Goal: Navigation & Orientation: Find specific page/section

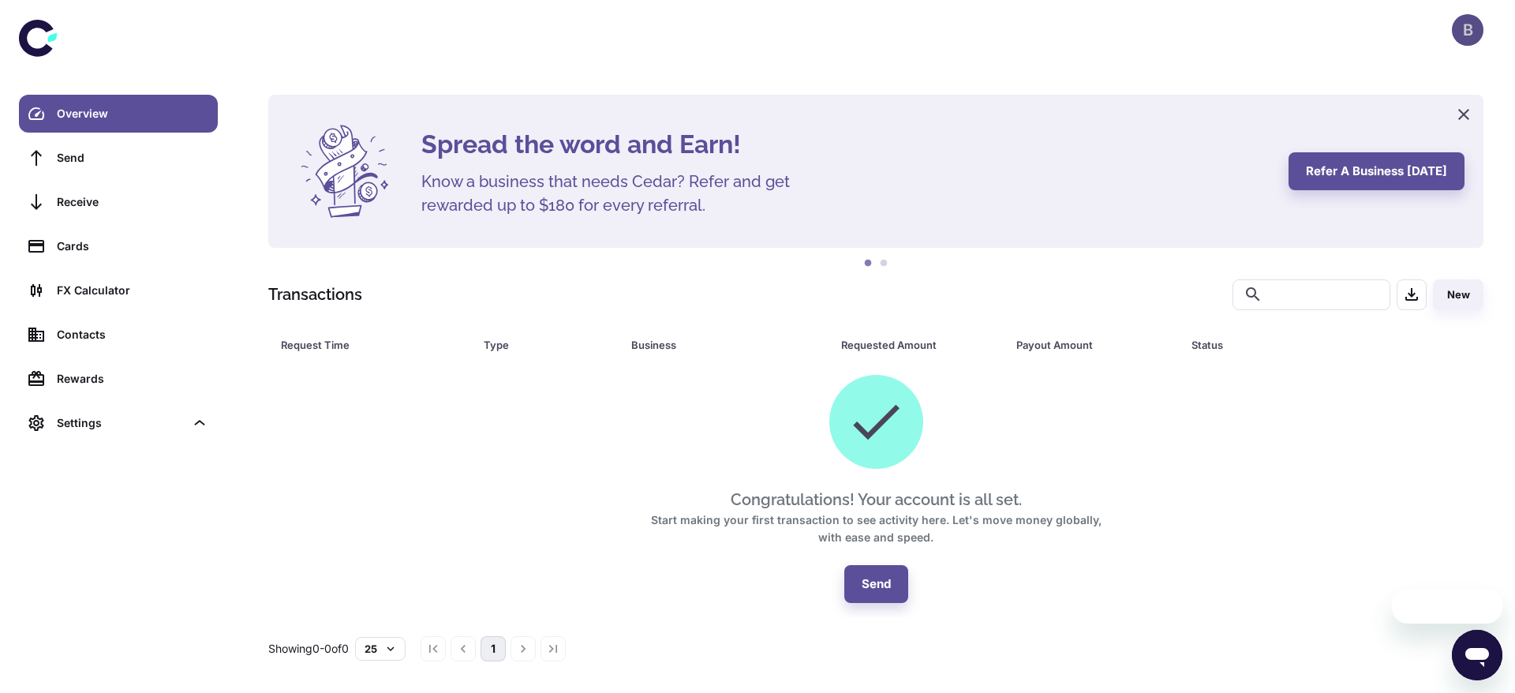
click at [1473, 32] on div "B" at bounding box center [1468, 30] width 32 height 32
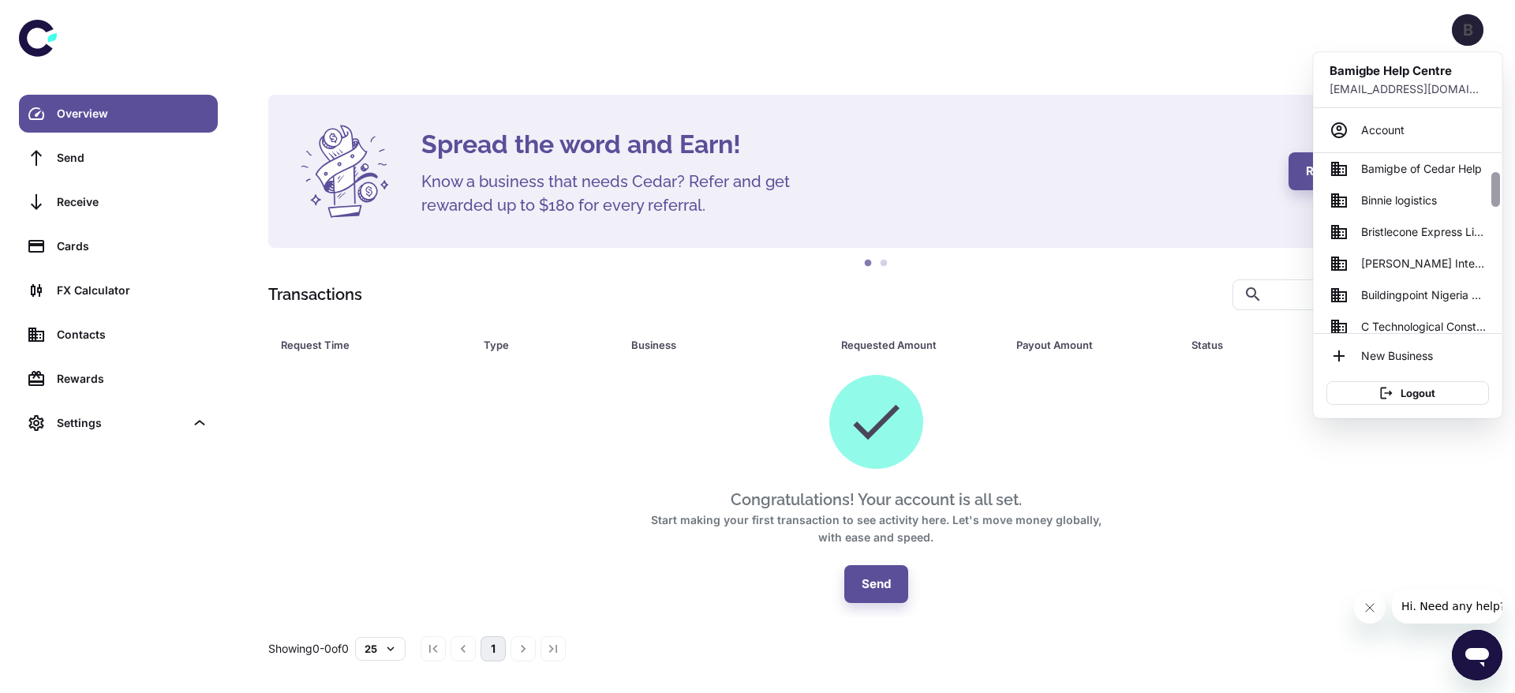
click at [1496, 237] on div at bounding box center [1496, 243] width 12 height 180
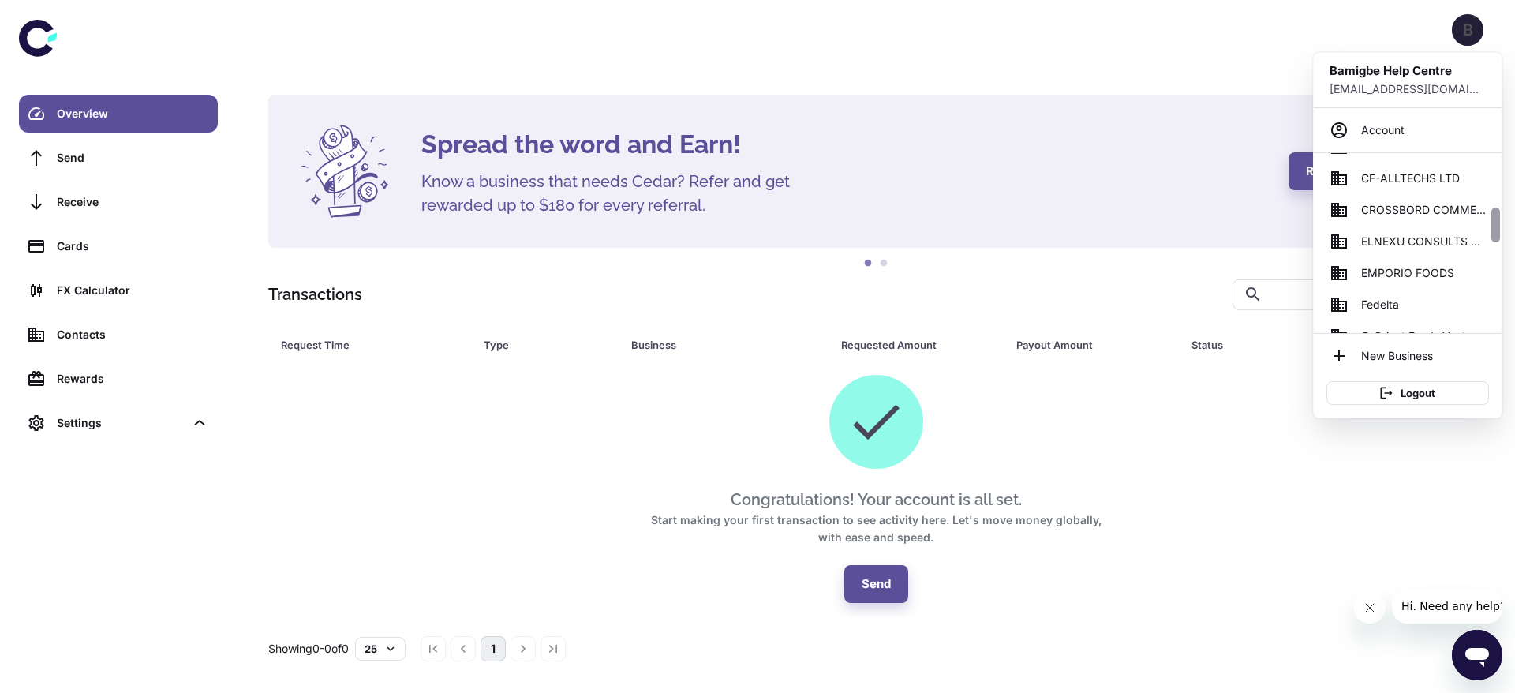
click at [1496, 237] on div at bounding box center [1496, 243] width 12 height 180
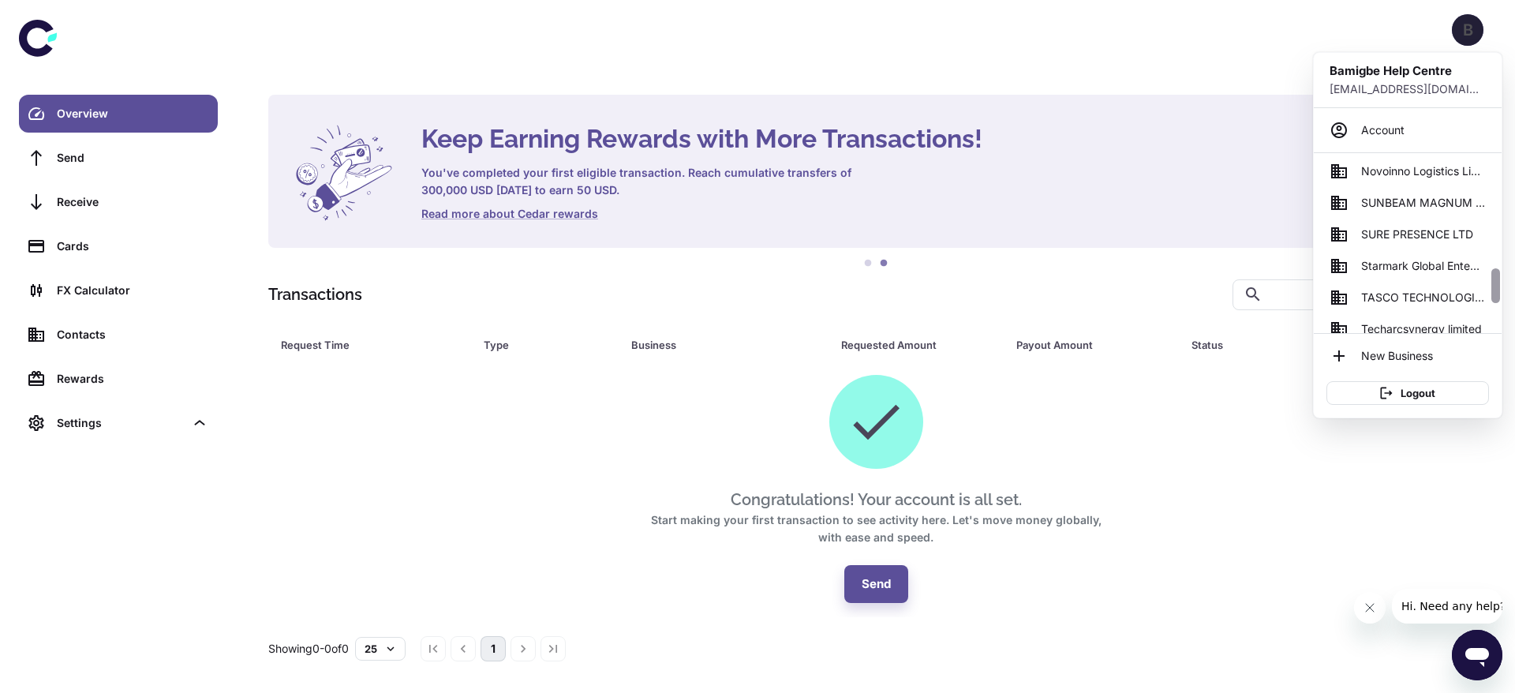
scroll to position [671, 0]
drag, startPoint x: 1496, startPoint y: 237, endPoint x: 1496, endPoint y: 313, distance: 75.7
click at [1496, 313] on div at bounding box center [1495, 300] width 9 height 35
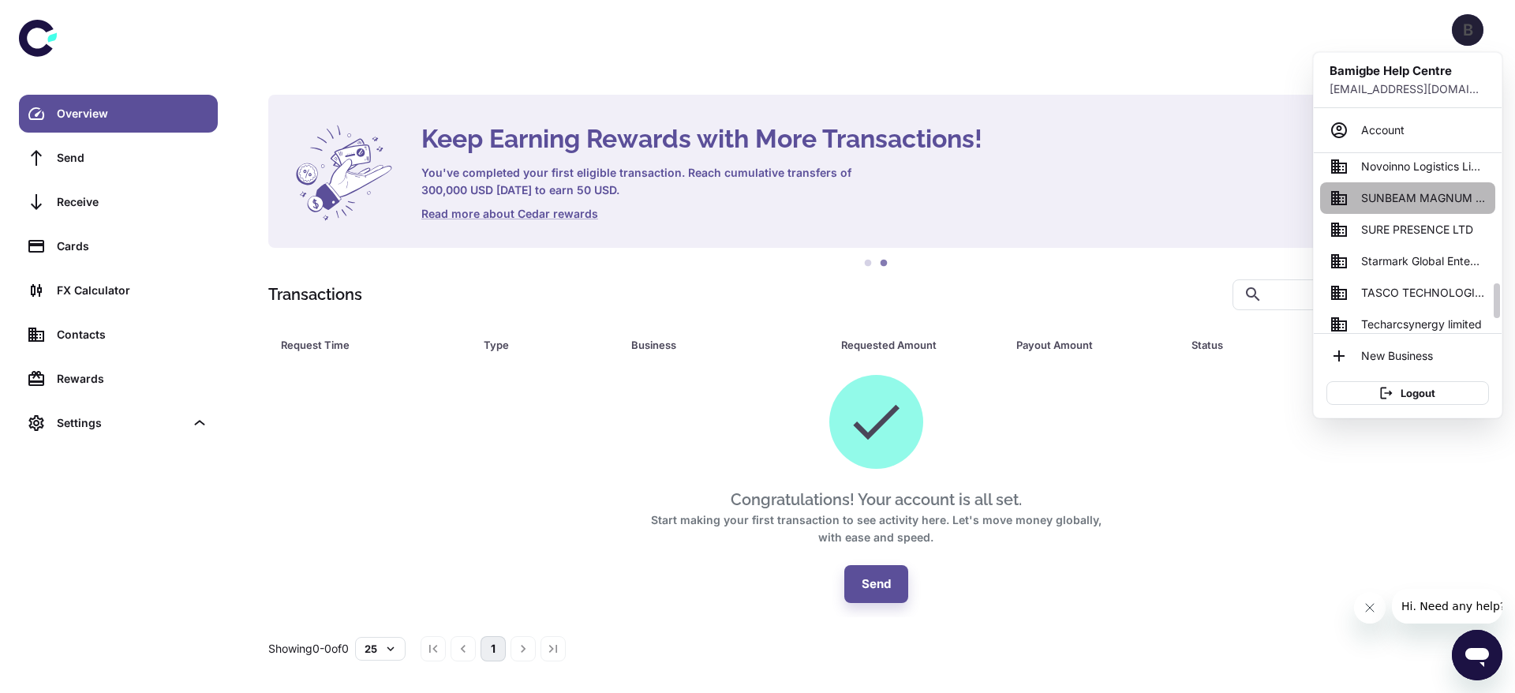
click at [1398, 203] on span "SUNBEAM MAGNUM ENTERPRISES" at bounding box center [1423, 197] width 125 height 17
